Goal: Task Accomplishment & Management: Manage account settings

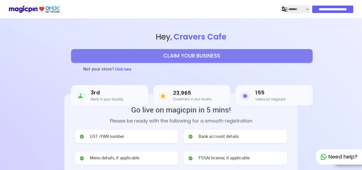
select select "*******"
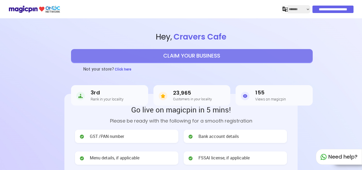
click at [330, 9] on input "**********" at bounding box center [333, 9] width 41 height 7
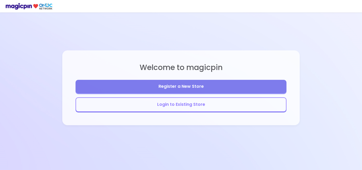
click at [207, 103] on button "Login to Existing Store" at bounding box center [181, 104] width 211 height 15
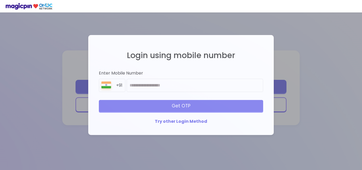
click at [190, 107] on div "Login using mobile number Enter Mobile Number +91 Get OTP Try other Login Method" at bounding box center [181, 85] width 175 height 90
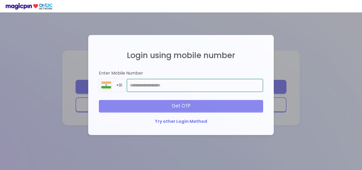
click at [179, 83] on input "number" at bounding box center [195, 85] width 137 height 13
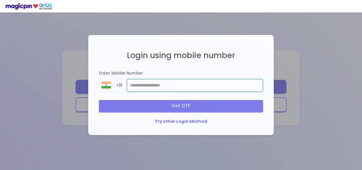
type input "**********"
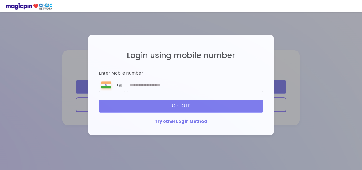
click at [172, 105] on div "Get OTP" at bounding box center [181, 106] width 164 height 12
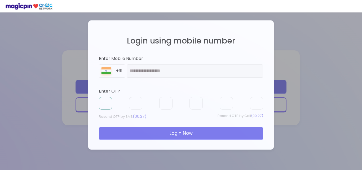
click at [106, 103] on input "text" at bounding box center [105, 103] width 13 height 13
type input "*"
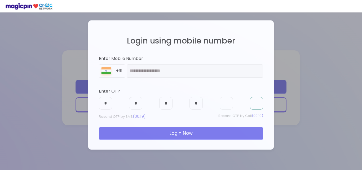
type input "*"
click at [167, 129] on div "Login Now" at bounding box center [181, 133] width 164 height 12
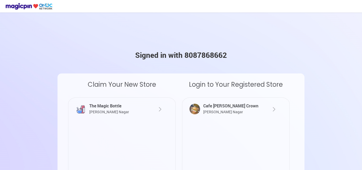
click at [237, 110] on div "Cafe [PERSON_NAME] Crown [PERSON_NAME] Nagar" at bounding box center [231, 109] width 59 height 12
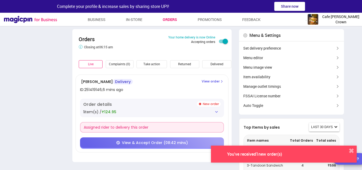
click at [234, 153] on div "You've received 1 new order(s)" at bounding box center [255, 153] width 96 height 5
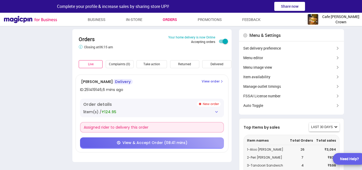
click at [147, 142] on span "View & Accept Order (08:41 mins)" at bounding box center [155, 142] width 65 height 5
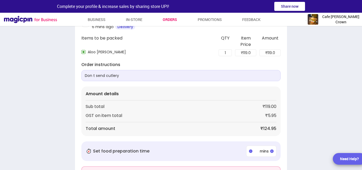
scroll to position [43, 0]
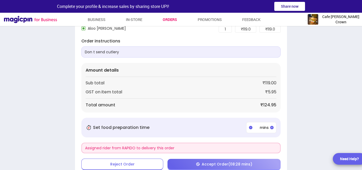
click at [197, 163] on icon at bounding box center [198, 164] width 3 height 3
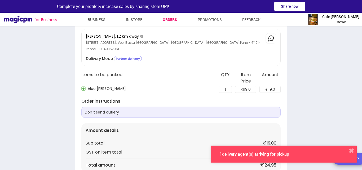
scroll to position [16, 0]
